Goal: Transaction & Acquisition: Purchase product/service

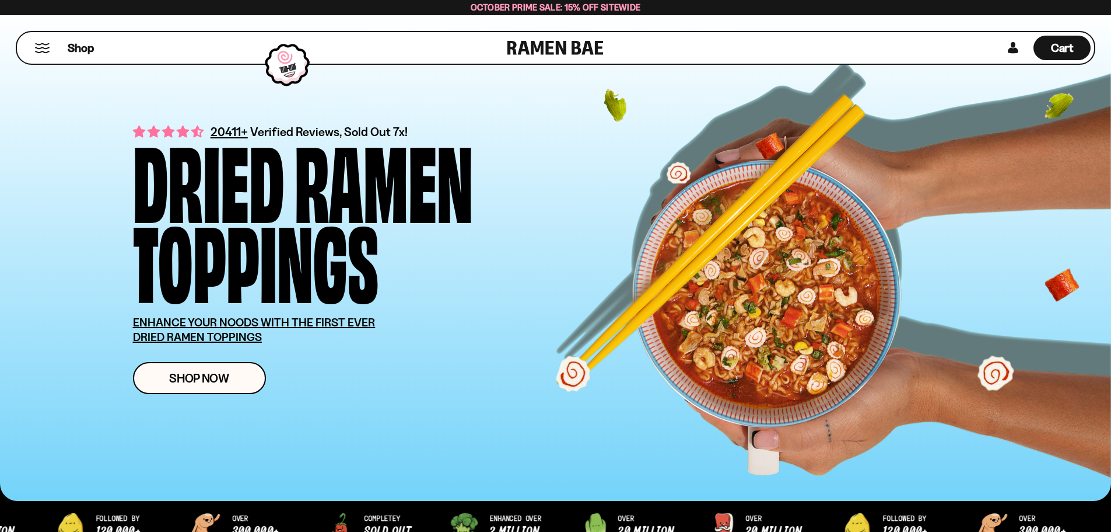
click at [37, 47] on button "Mobile Menu Trigger" at bounding box center [42, 48] width 16 height 10
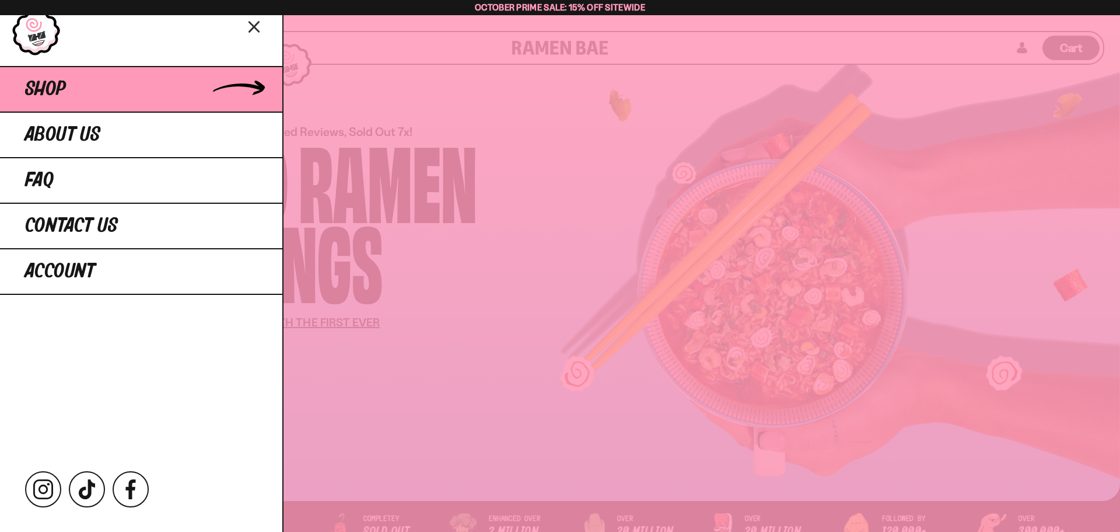
click at [40, 92] on span "Shop" at bounding box center [45, 89] width 41 height 21
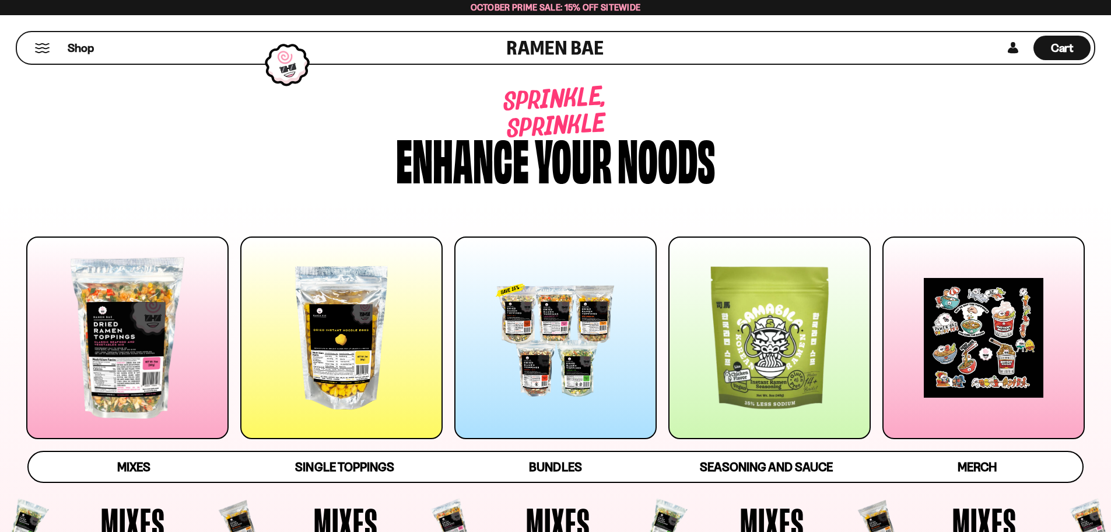
click at [763, 357] on div at bounding box center [770, 337] width 202 height 202
click at [39, 48] on button "Mobile Menu Trigger" at bounding box center [42, 48] width 16 height 10
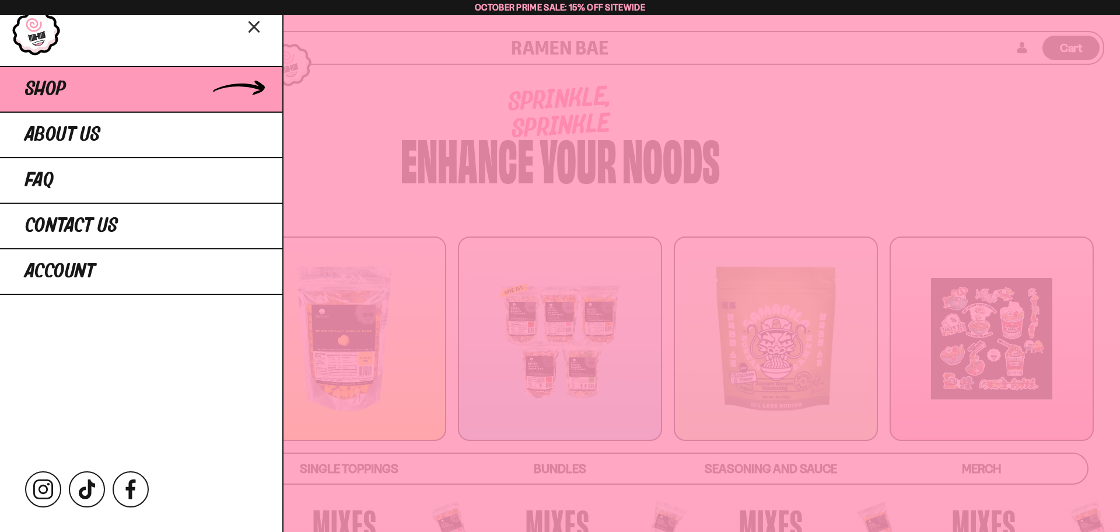
click at [48, 93] on span "Shop" at bounding box center [45, 89] width 41 height 21
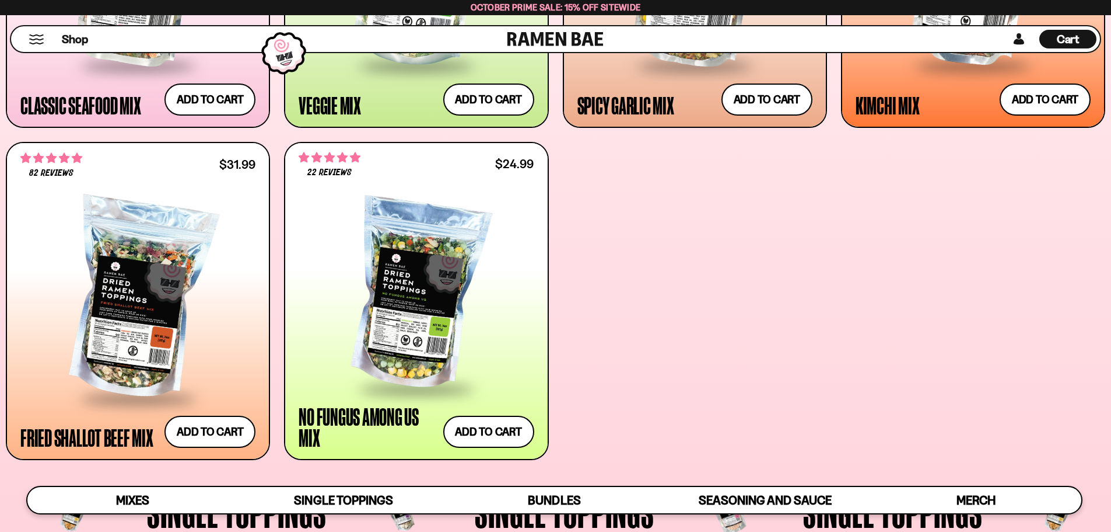
scroll to position [758, 0]
